Goal: Task Accomplishment & Management: Manage account settings

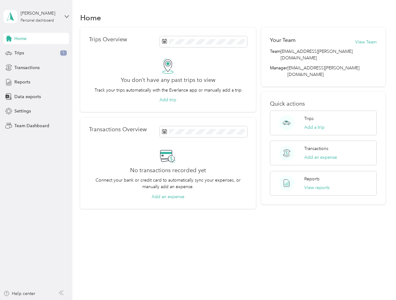
click at [198, 150] on div "No transactions recorded yet Connect your bank or credit card to automatically …" at bounding box center [168, 174] width 158 height 52
click at [36, 17] on div "[PERSON_NAME]" at bounding box center [40, 13] width 39 height 7
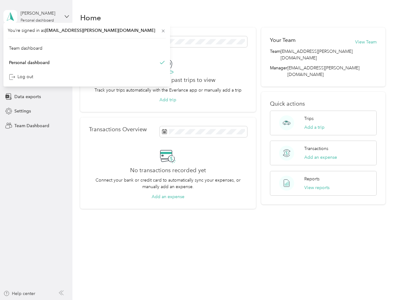
click at [36, 38] on div "You’re signed in as [EMAIL_ADDRESS][PERSON_NAME][DOMAIN_NAME] Team dashboard Pe…" at bounding box center [86, 55] width 167 height 64
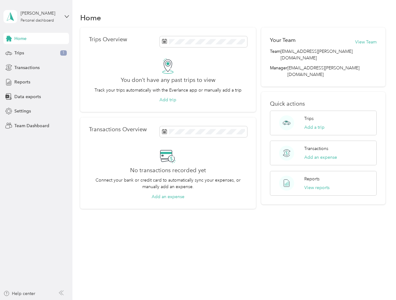
click at [9, 38] on div "You’re signed in as [EMAIL_ADDRESS][PERSON_NAME][DOMAIN_NAME] Team dashboard Pe…" at bounding box center [86, 55] width 167 height 64
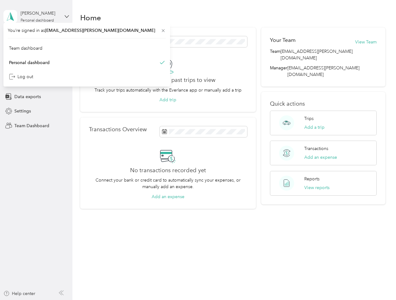
click at [36, 53] on div "Trips 1" at bounding box center [36, 52] width 66 height 11
